Goal: Task Accomplishment & Management: Manage account settings

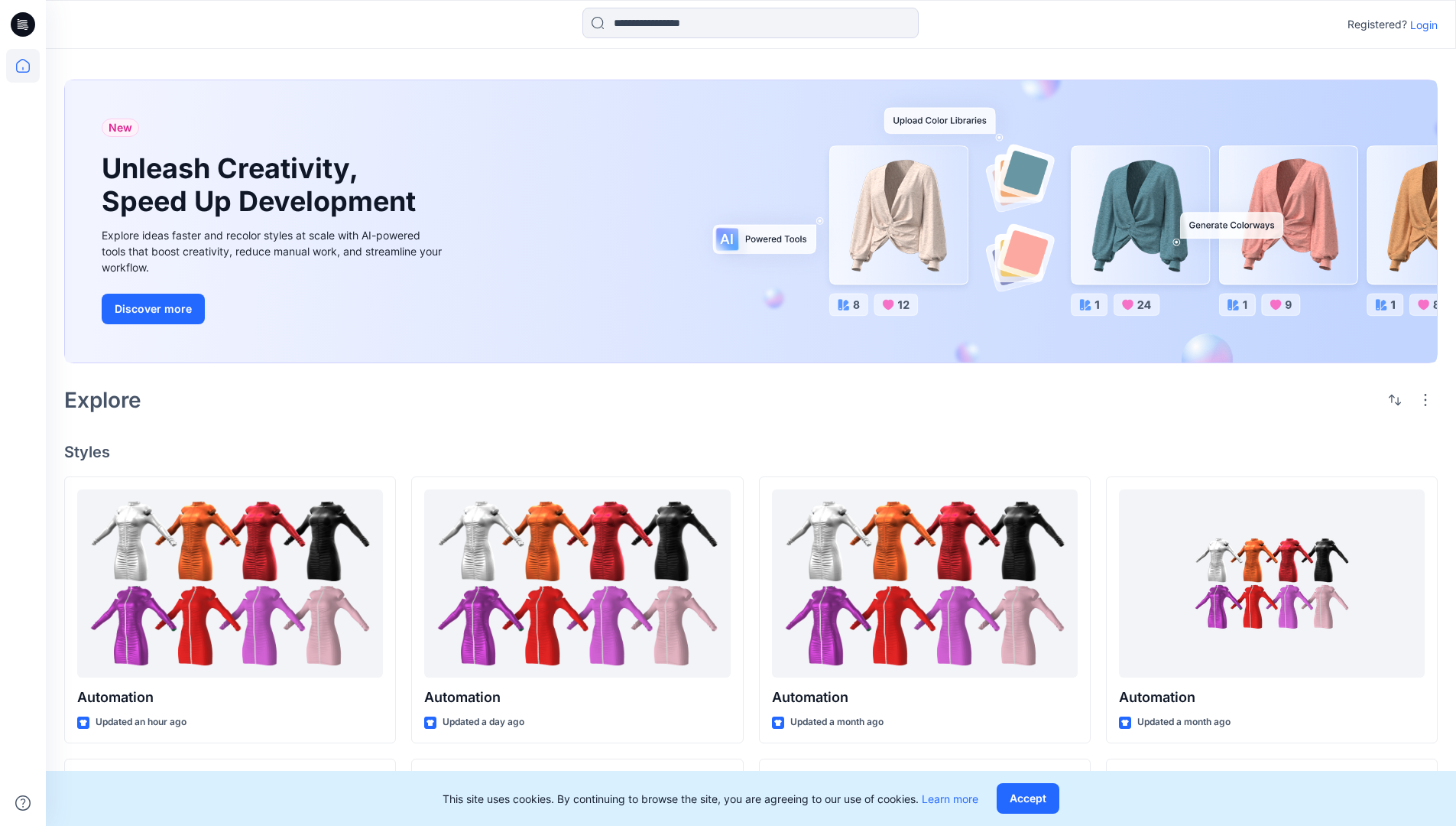
click at [1420, 25] on p "Login" at bounding box center [1424, 25] width 27 height 16
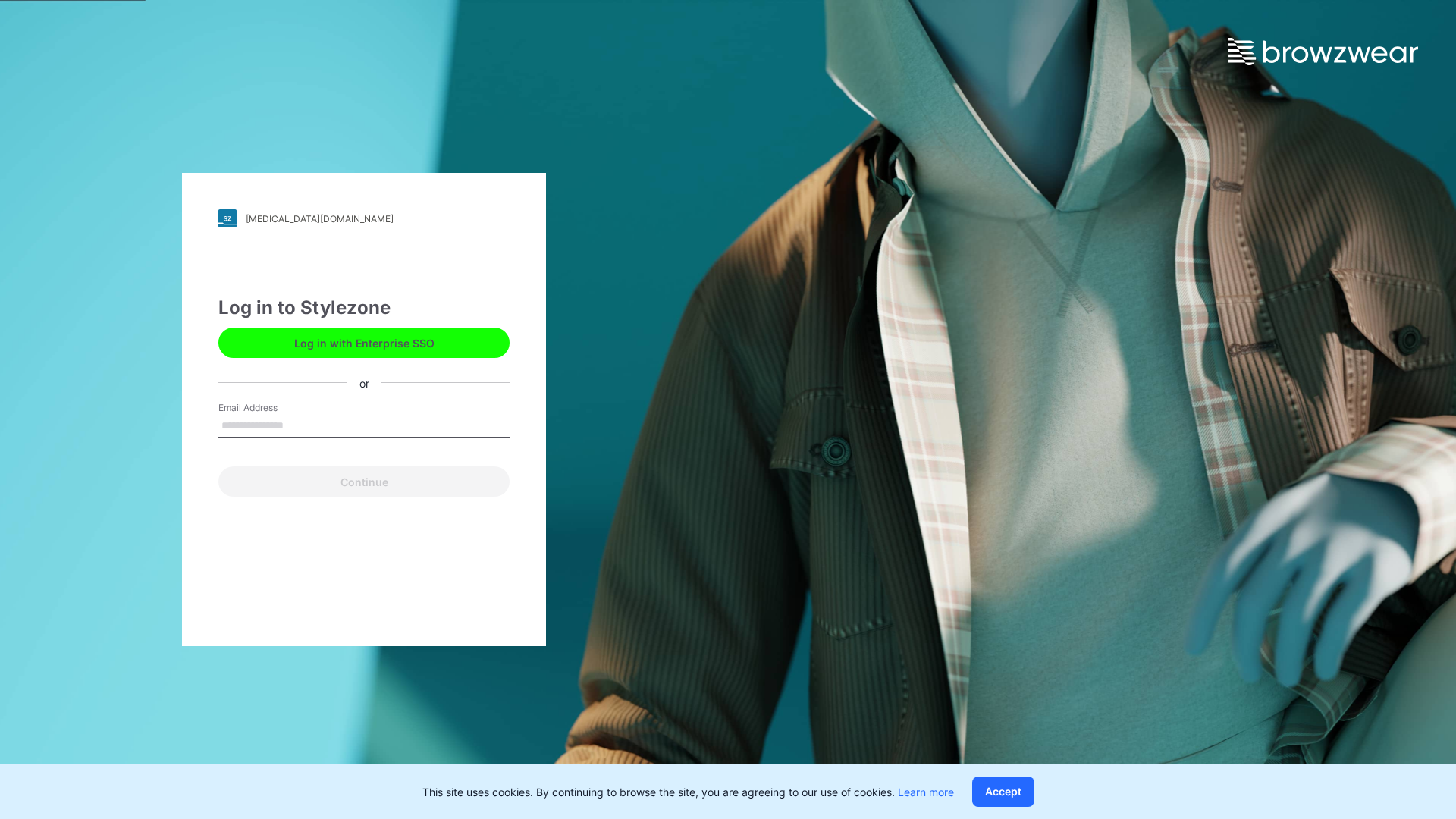
click at [299, 425] on input "Email Address" at bounding box center [364, 426] width 291 height 23
type input "**********"
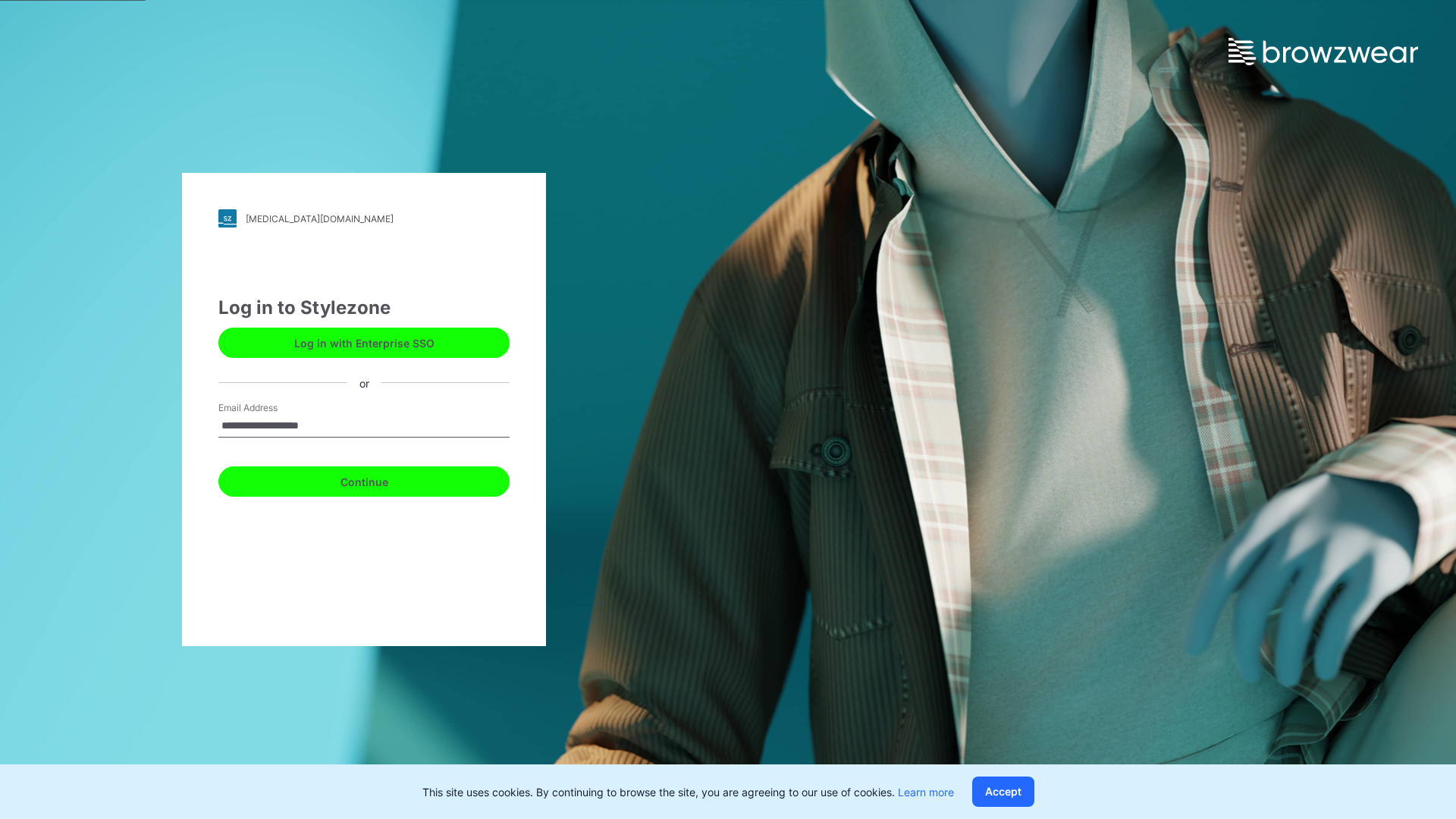
click at [381, 479] on button "Continue" at bounding box center [364, 482] width 291 height 31
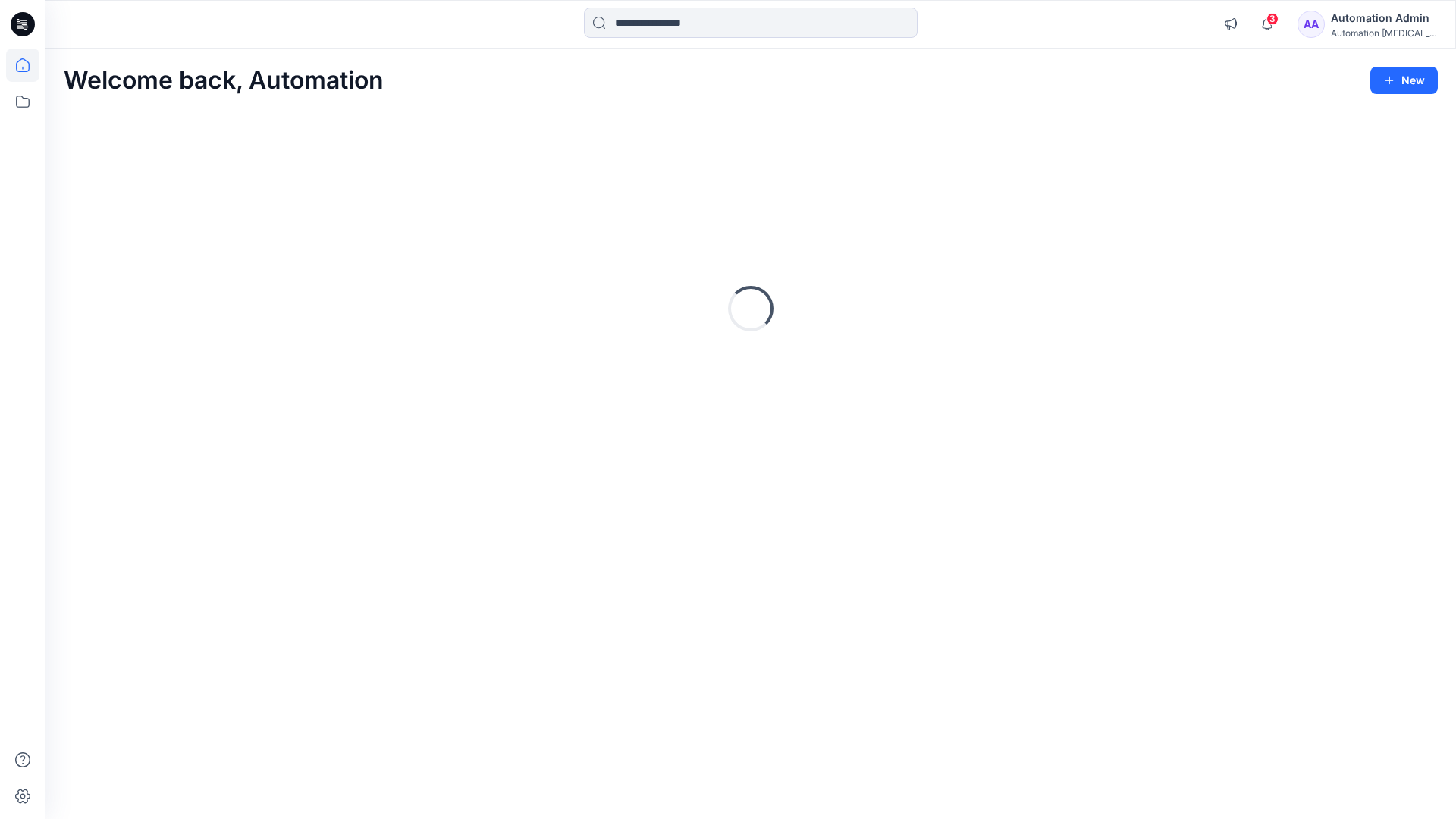
click at [29, 65] on icon at bounding box center [23, 65] width 14 height 14
click at [1379, 24] on div "Automation Admin" at bounding box center [1384, 18] width 106 height 18
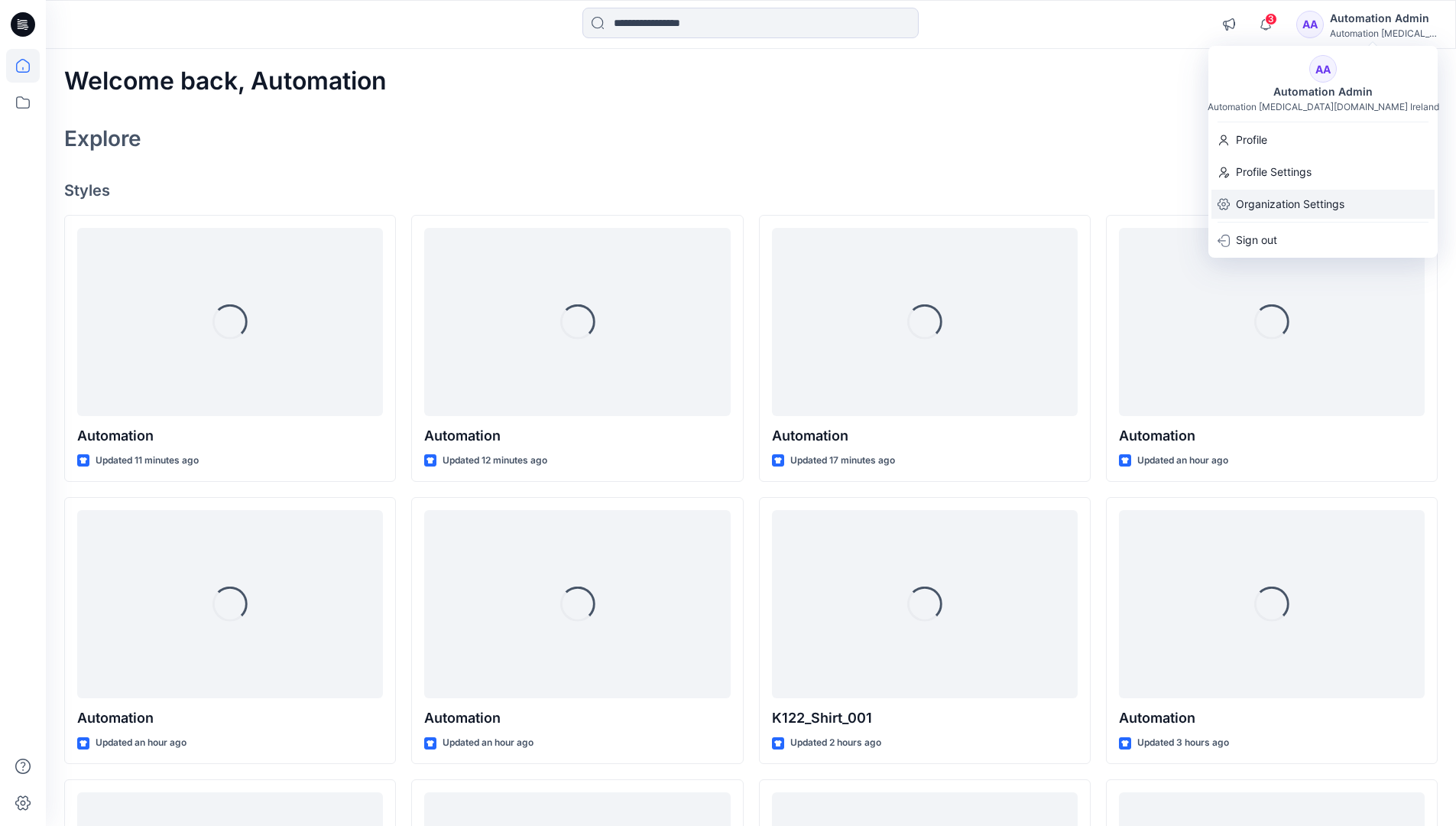
click at [1293, 207] on p "Organization Settings" at bounding box center [1290, 204] width 108 height 29
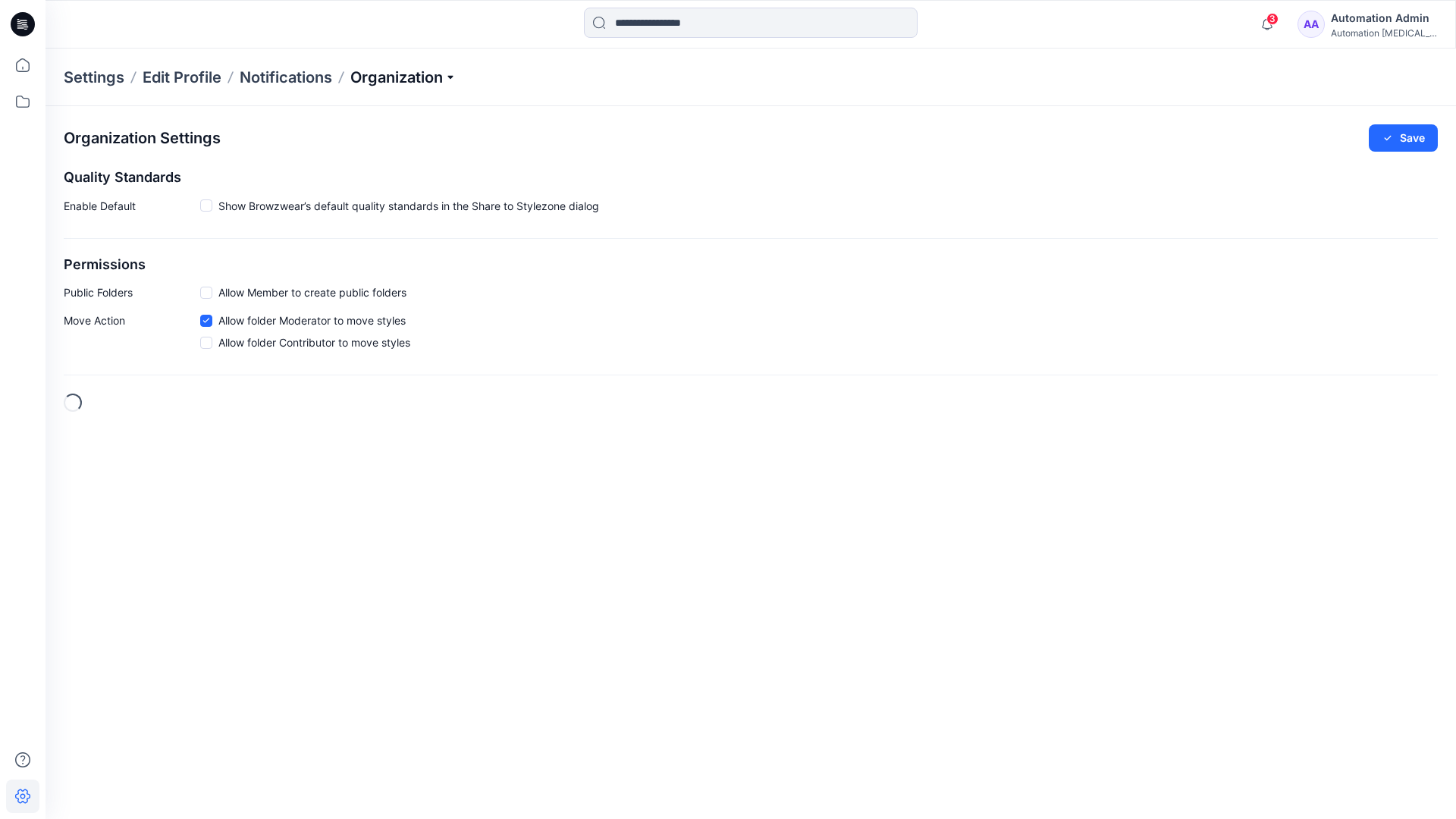
click at [430, 75] on p "Organization" at bounding box center [403, 78] width 106 height 22
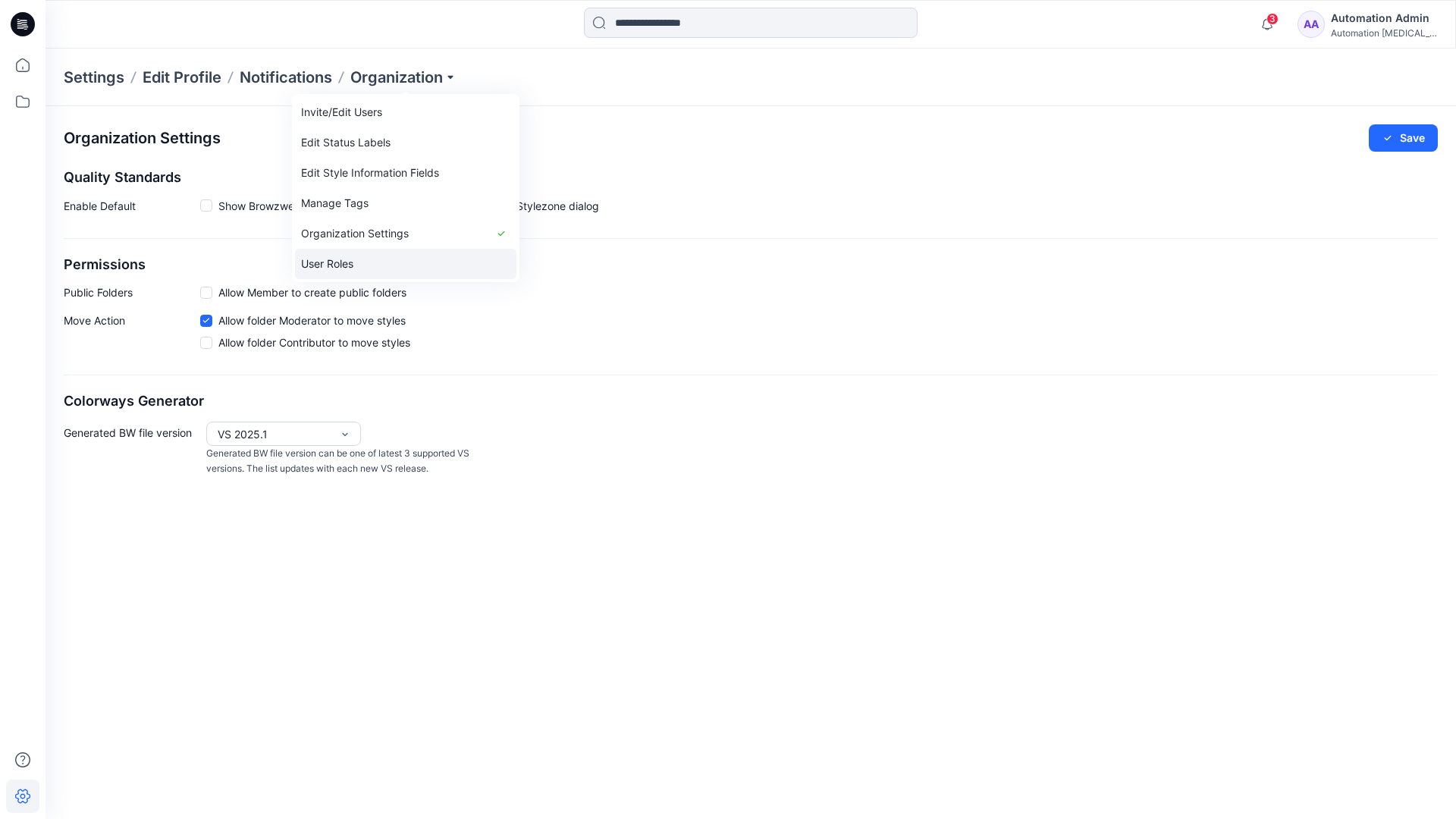
click at [363, 263] on link "User Roles" at bounding box center [405, 264] width 221 height 31
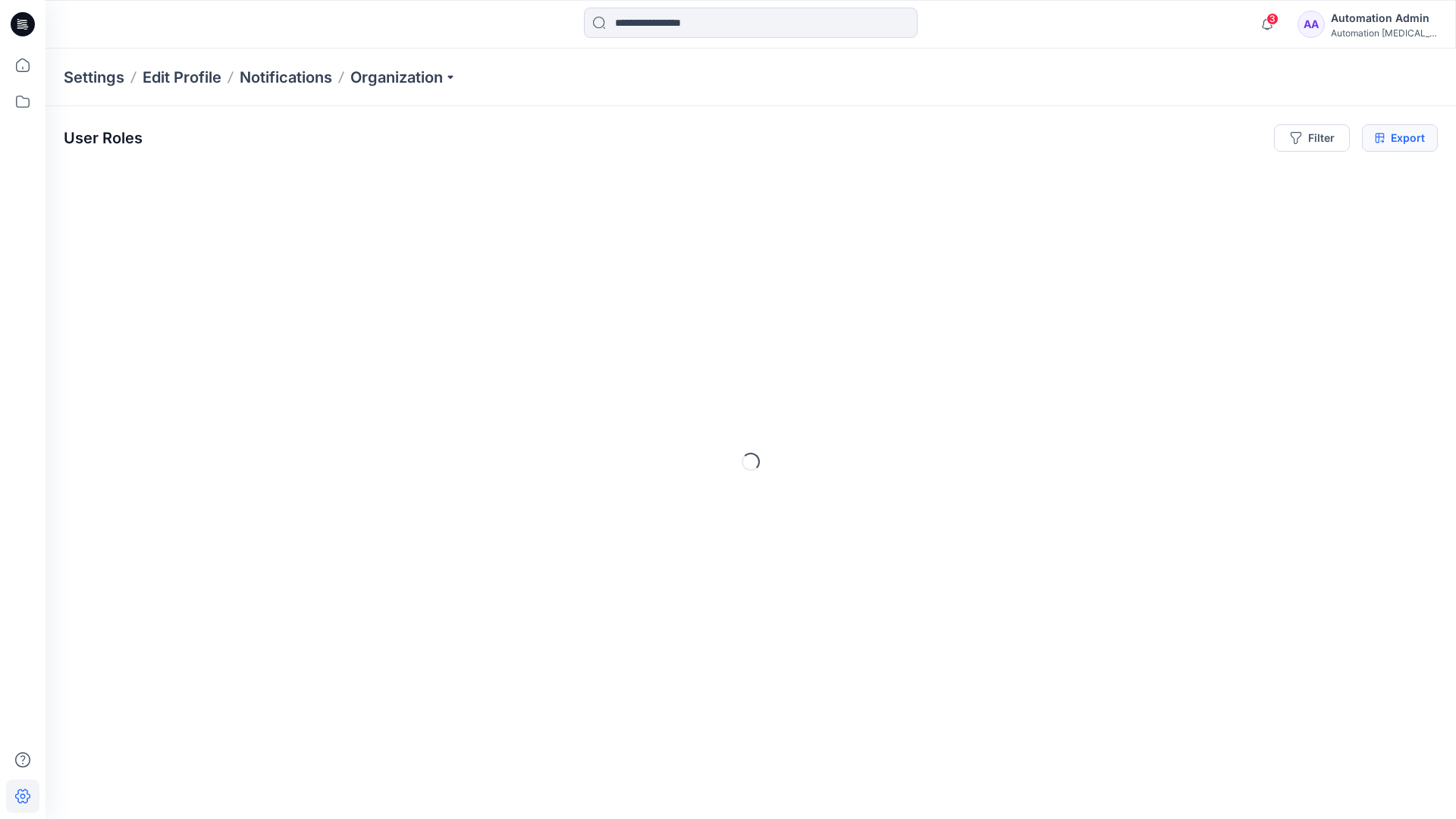
click at [1379, 138] on icon at bounding box center [1379, 137] width 10 height 12
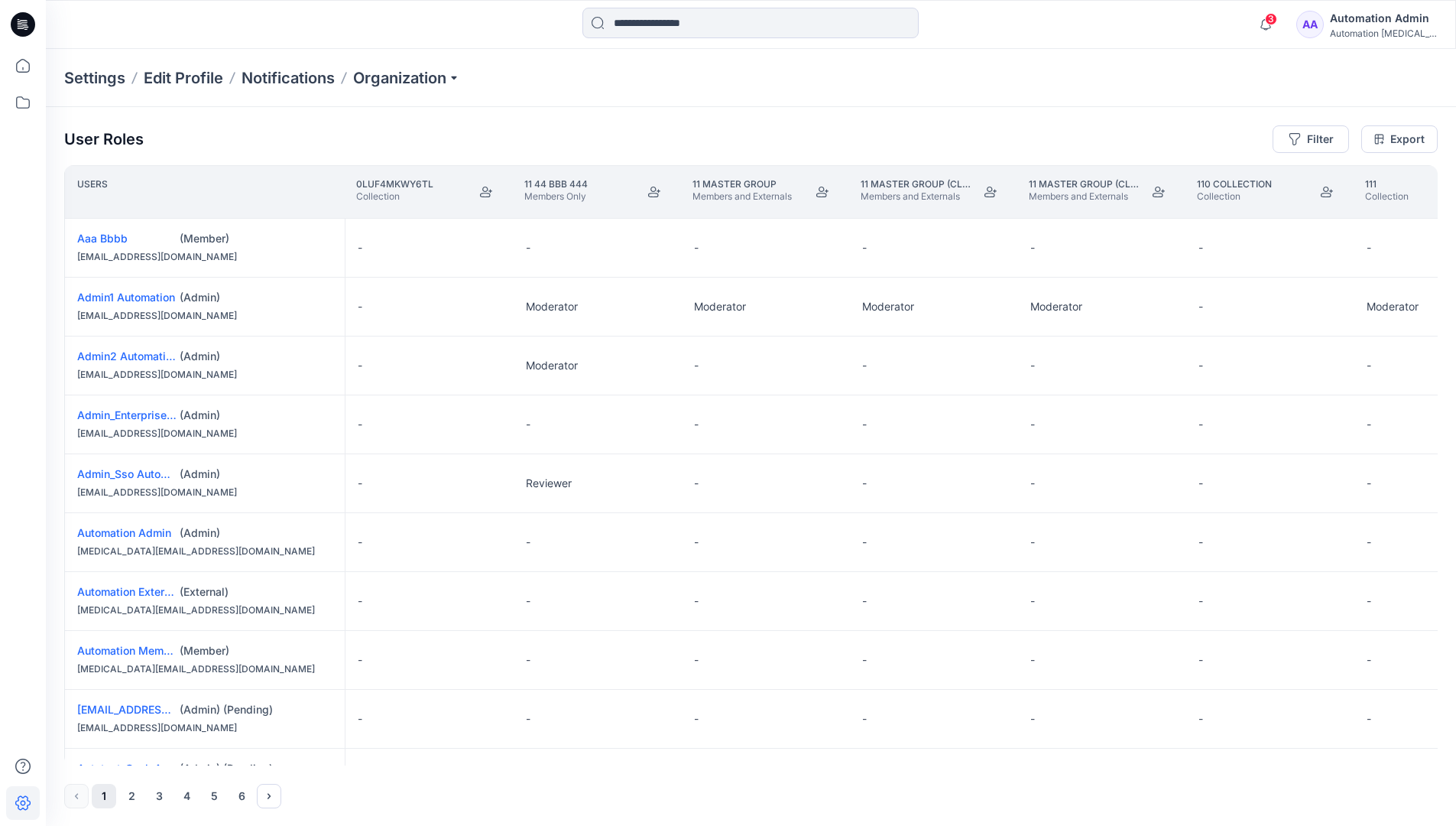
click at [1371, 26] on div "Automation Admin" at bounding box center [1383, 18] width 107 height 18
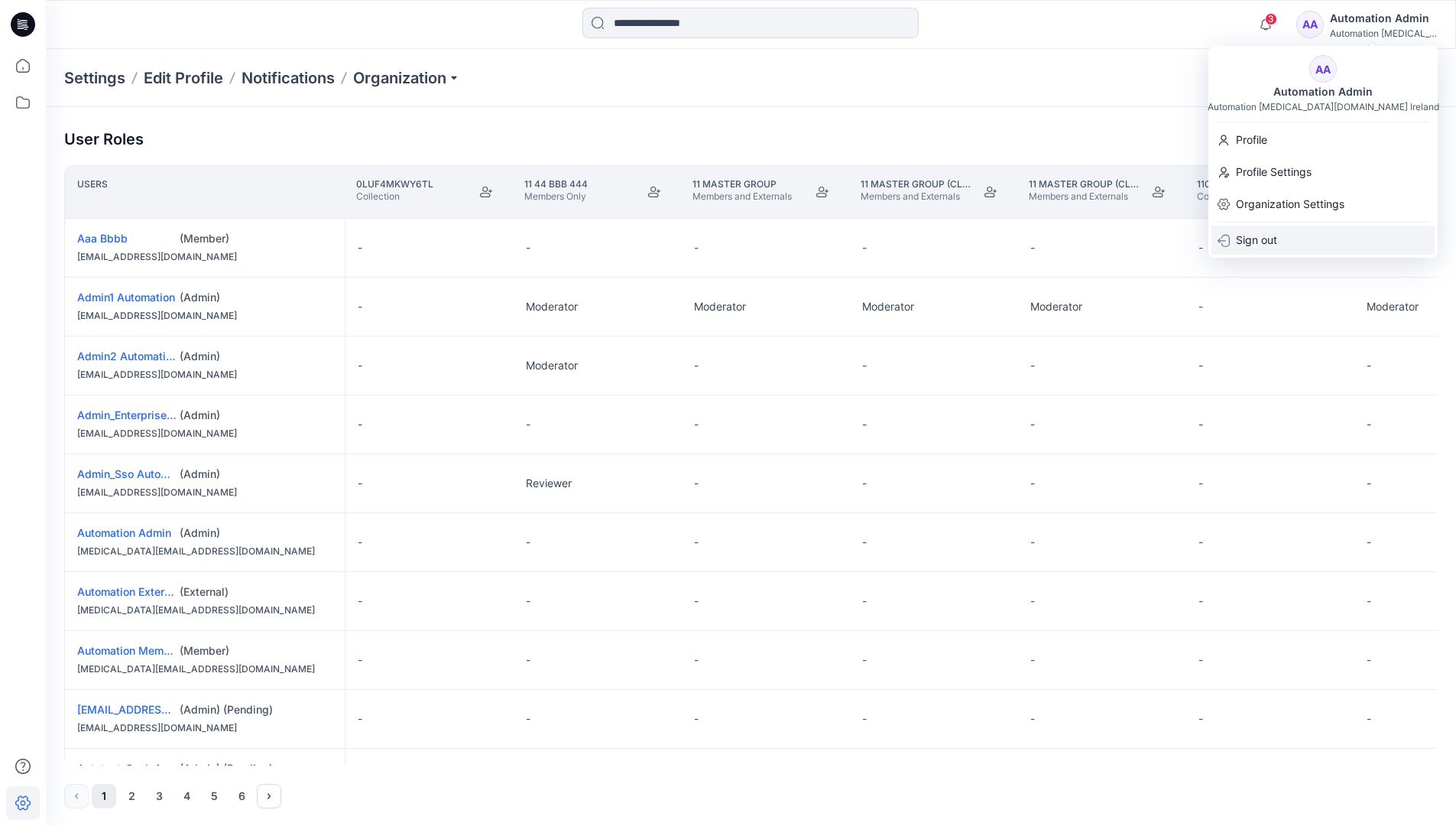
click at [1276, 239] on p "Sign out" at bounding box center [1256, 240] width 41 height 29
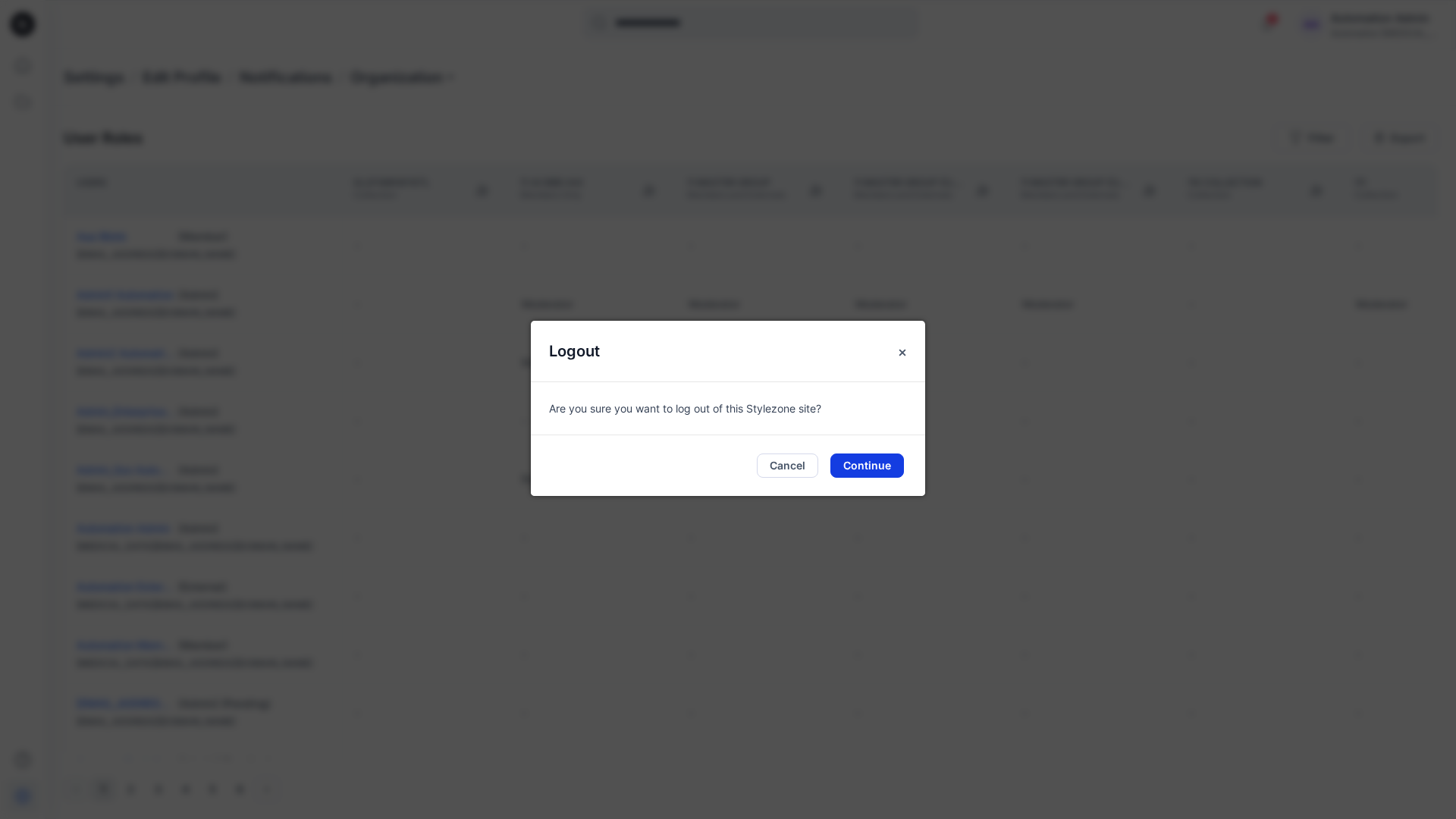
click at [894, 463] on button "Continue" at bounding box center [867, 465] width 74 height 24
